Goal: Information Seeking & Learning: Learn about a topic

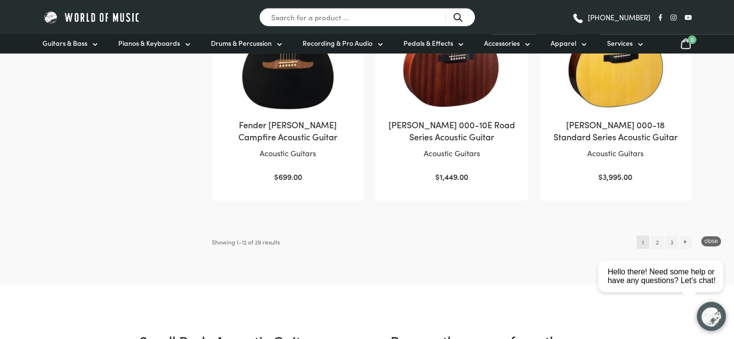
scroll to position [1111, 0]
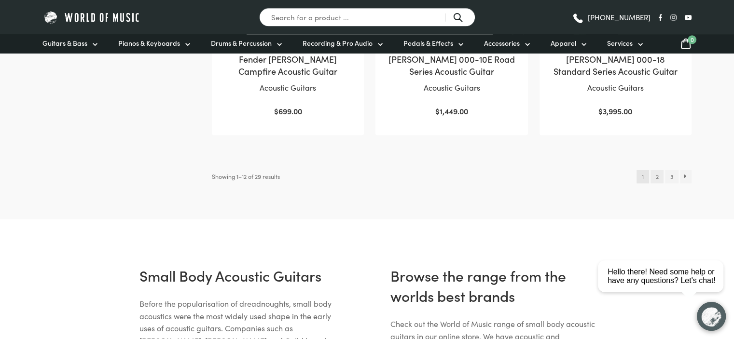
click at [661, 178] on link "2" at bounding box center [657, 177] width 13 height 14
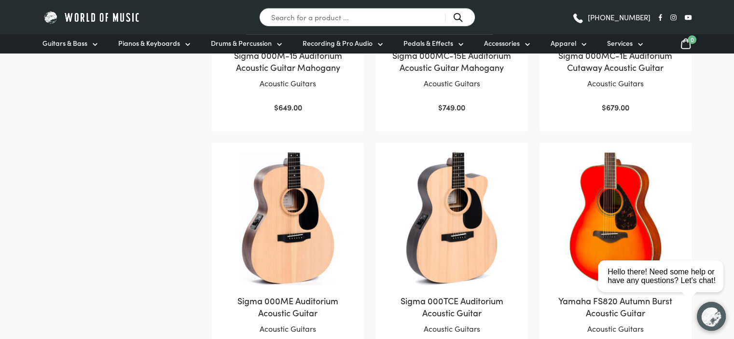
scroll to position [1062, 0]
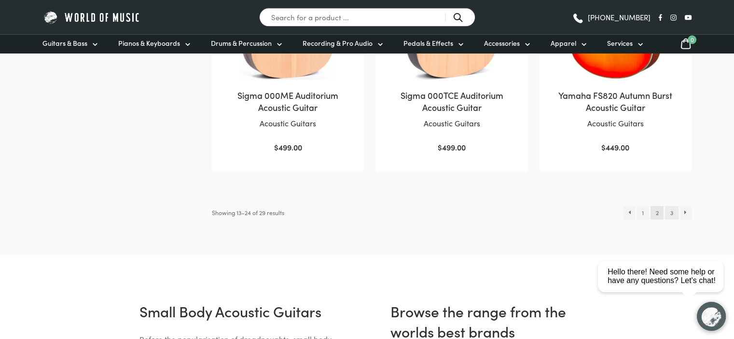
click at [672, 213] on link "3" at bounding box center [671, 213] width 13 height 14
